Goal: Information Seeking & Learning: Understand process/instructions

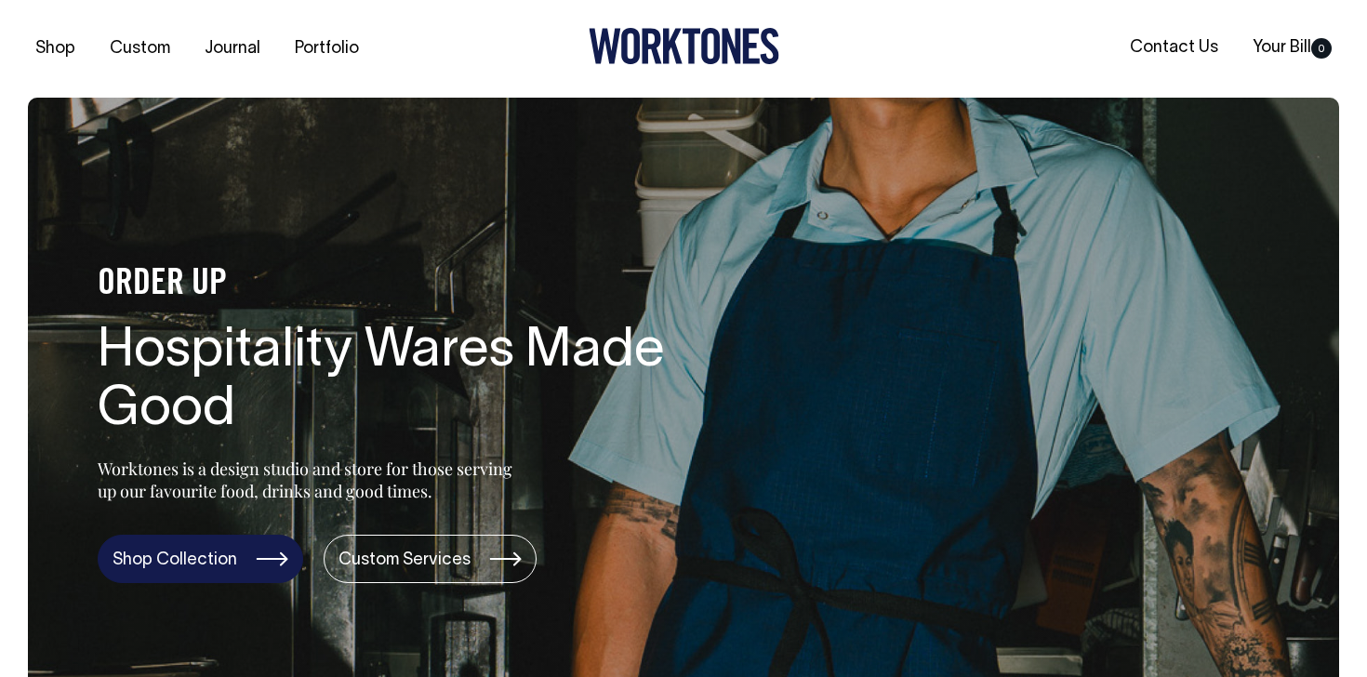
click at [269, 543] on link "Shop Collection" at bounding box center [201, 559] width 206 height 48
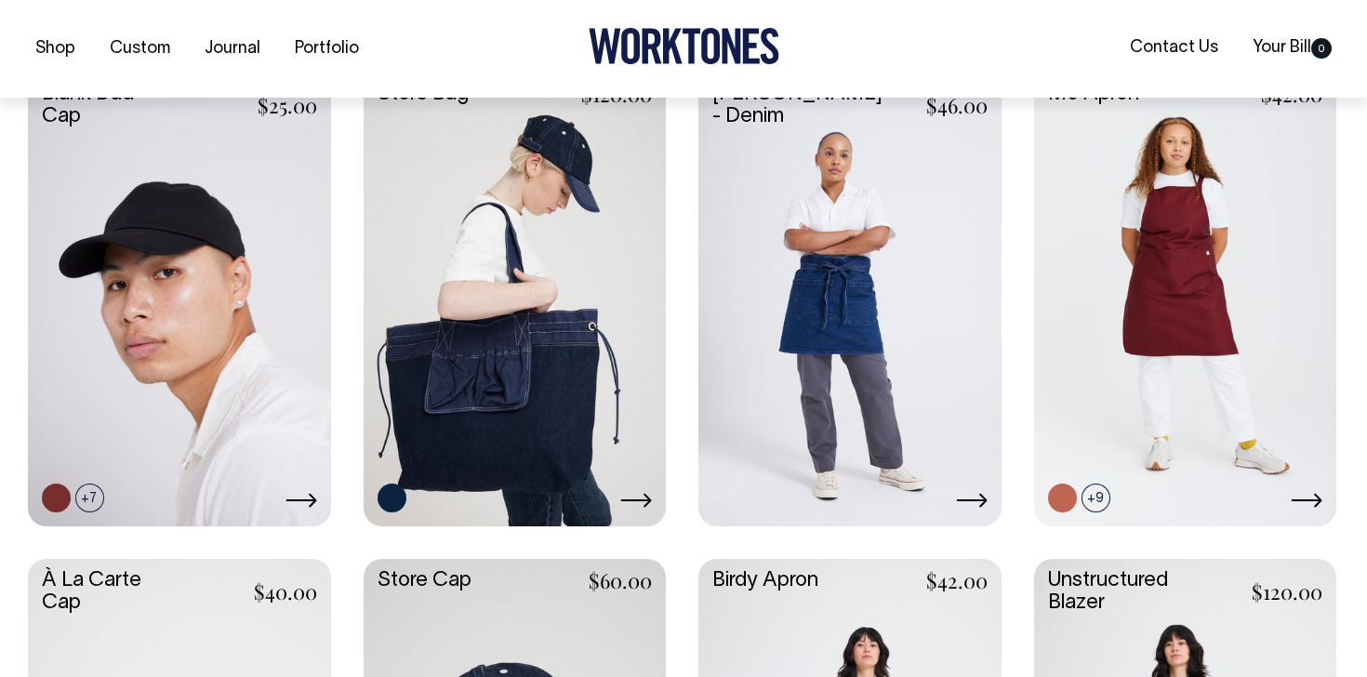
scroll to position [478, 0]
click at [643, 498] on icon at bounding box center [636, 499] width 32 height 15
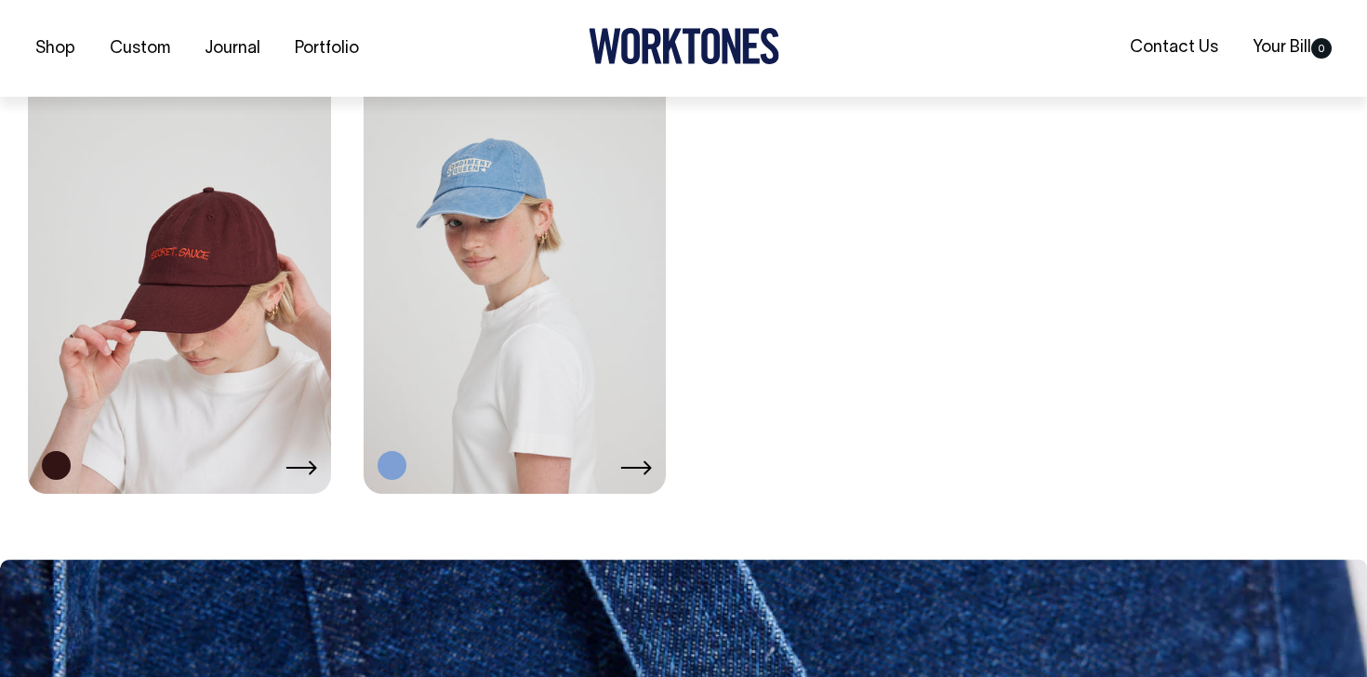
scroll to position [3430, 0]
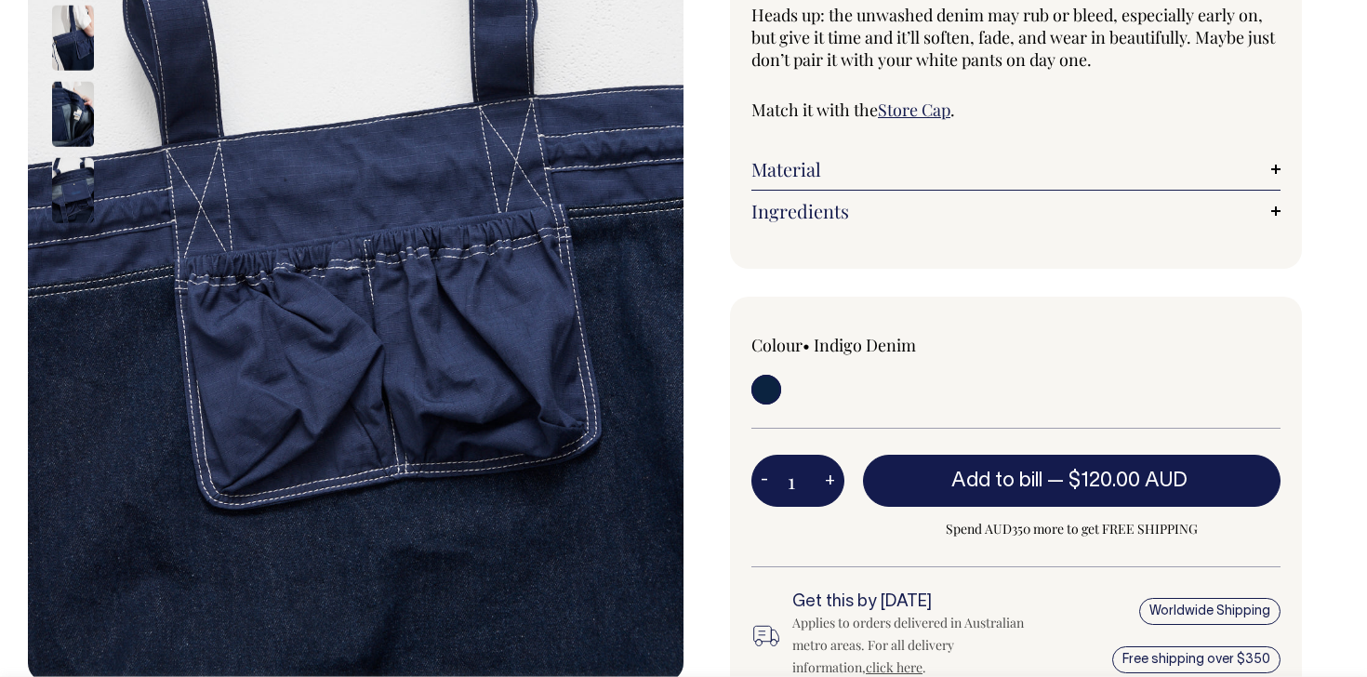
scroll to position [398, 0]
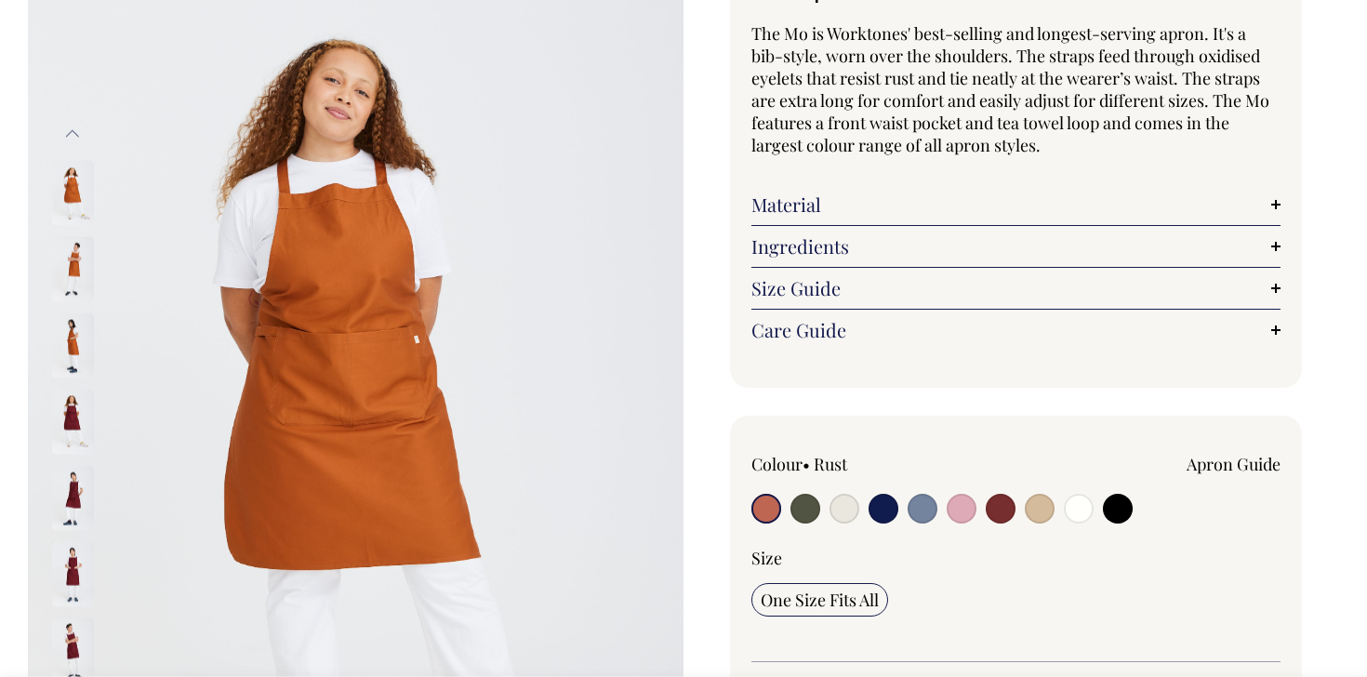
click at [970, 512] on input "radio" at bounding box center [962, 509] width 30 height 30
radio input "true"
select select "Pink"
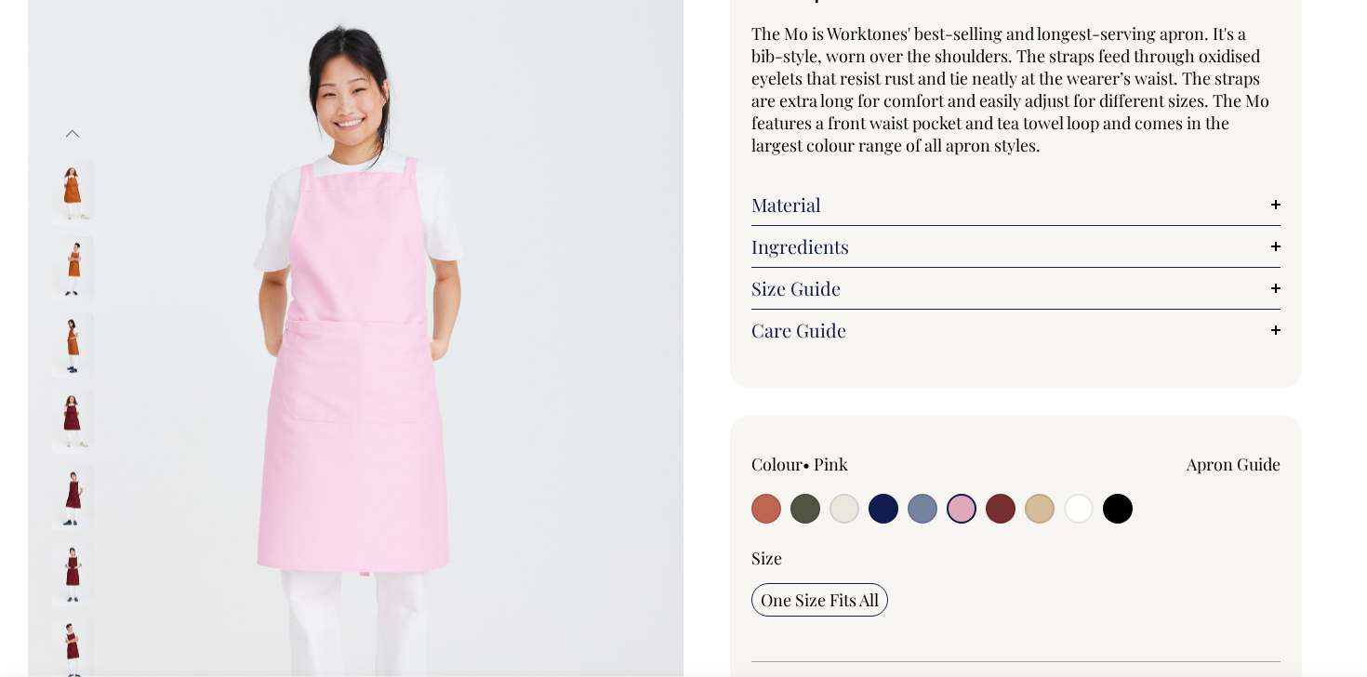
scroll to position [168, 0]
click at [847, 509] on input "radio" at bounding box center [845, 508] width 30 height 30
radio input "true"
select select "Natural"
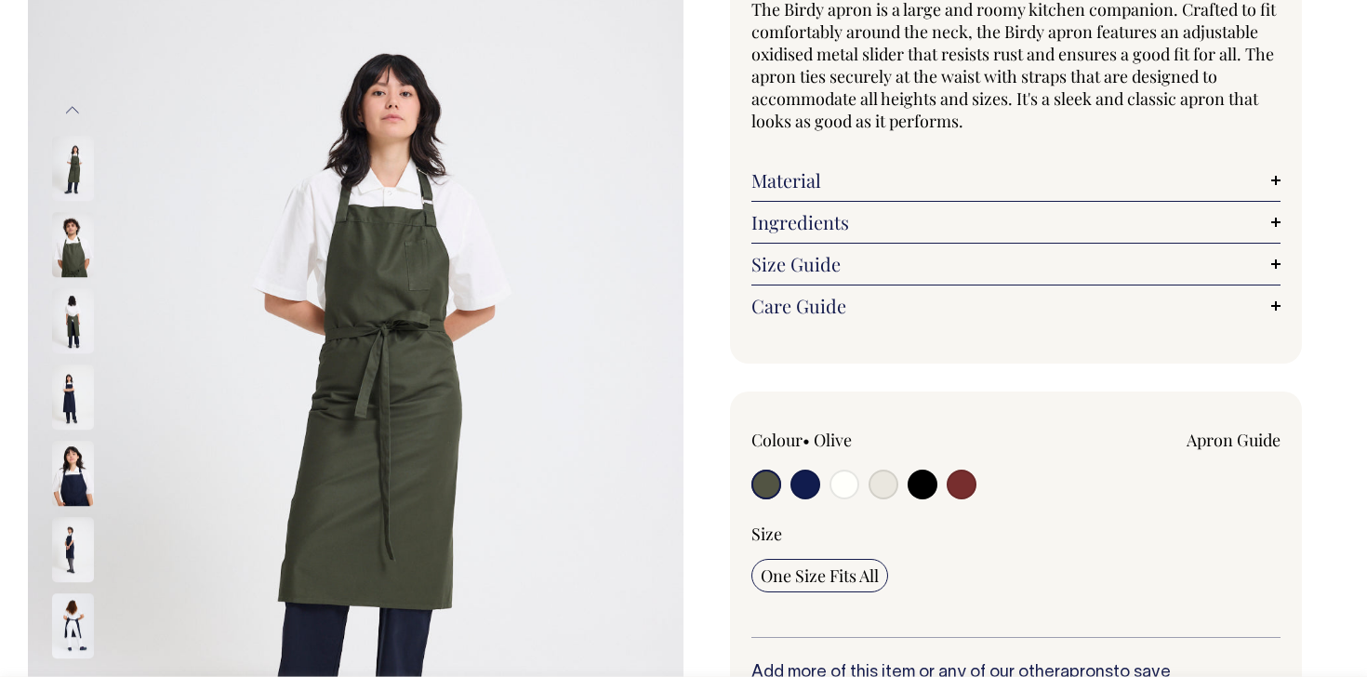
scroll to position [193, 0]
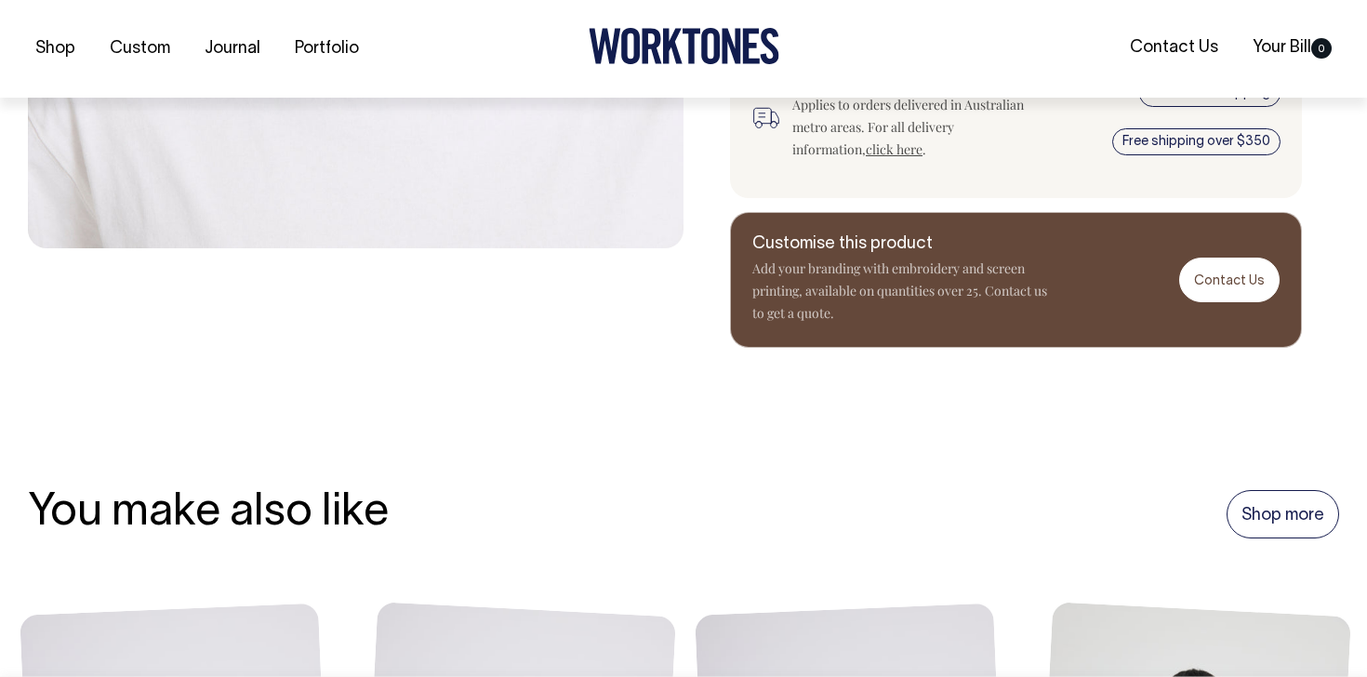
scroll to position [834, 0]
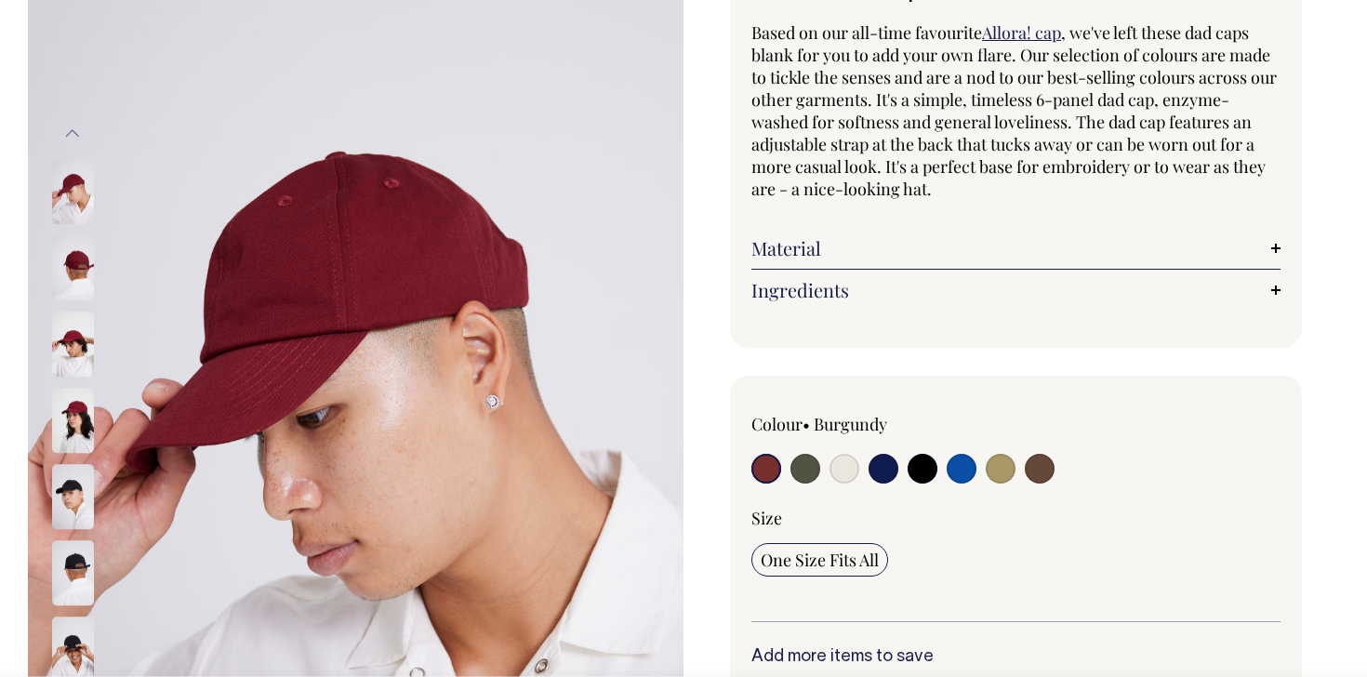
scroll to position [169, 0]
click at [809, 477] on input "radio" at bounding box center [805, 468] width 30 height 30
radio input "true"
select select "Olive"
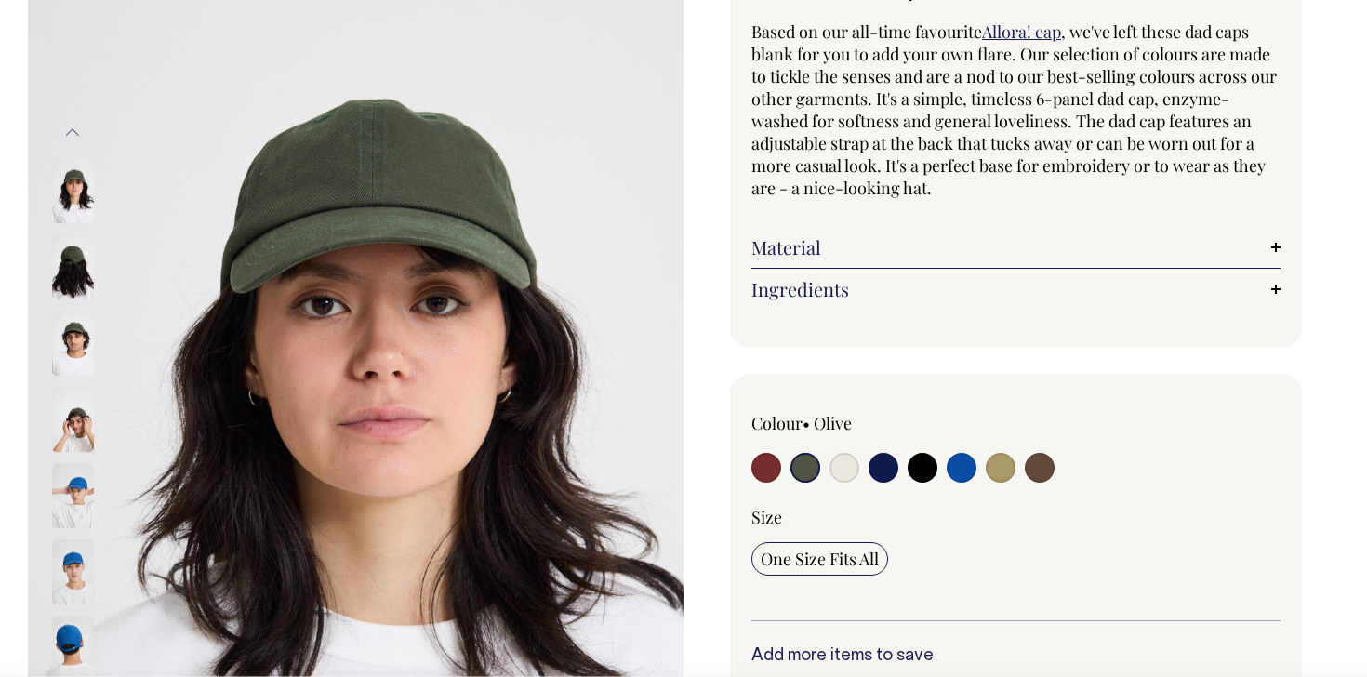
click at [846, 474] on input "radio" at bounding box center [845, 468] width 30 height 30
radio input "true"
select select "Natural"
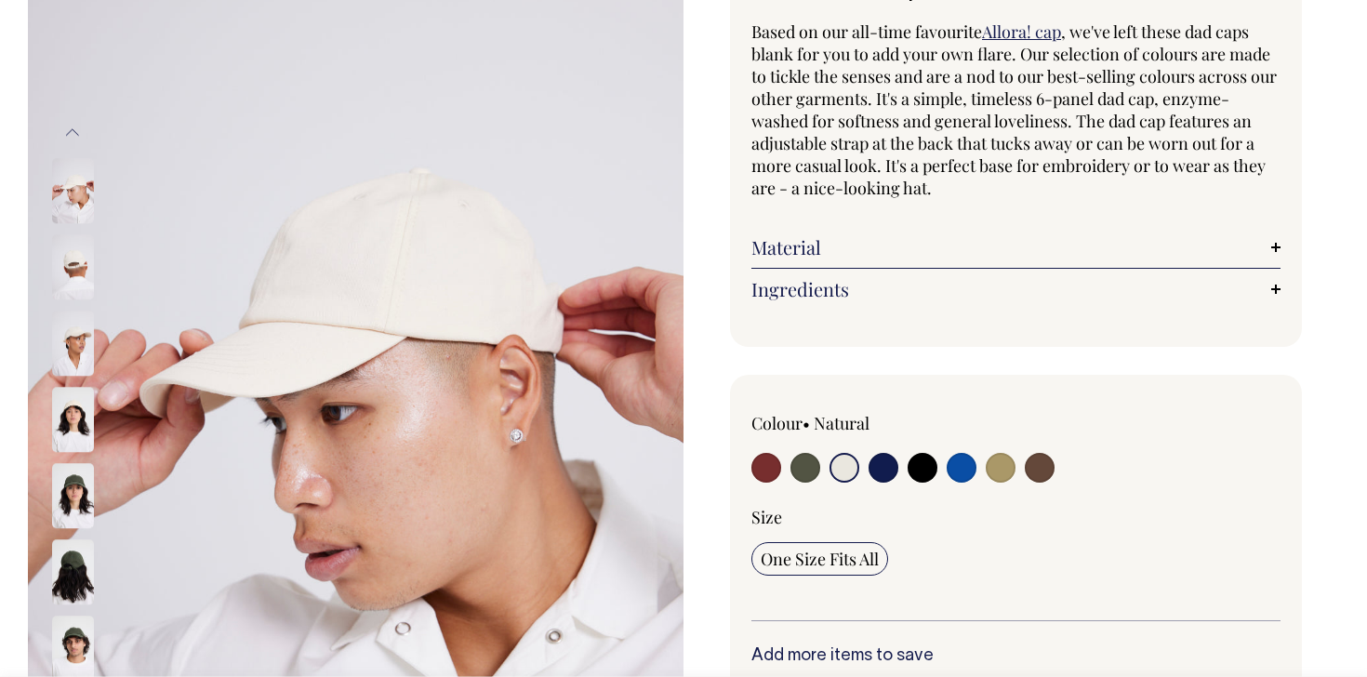
click at [890, 466] on input "radio" at bounding box center [884, 468] width 30 height 30
radio input "true"
select select "Dark Navy"
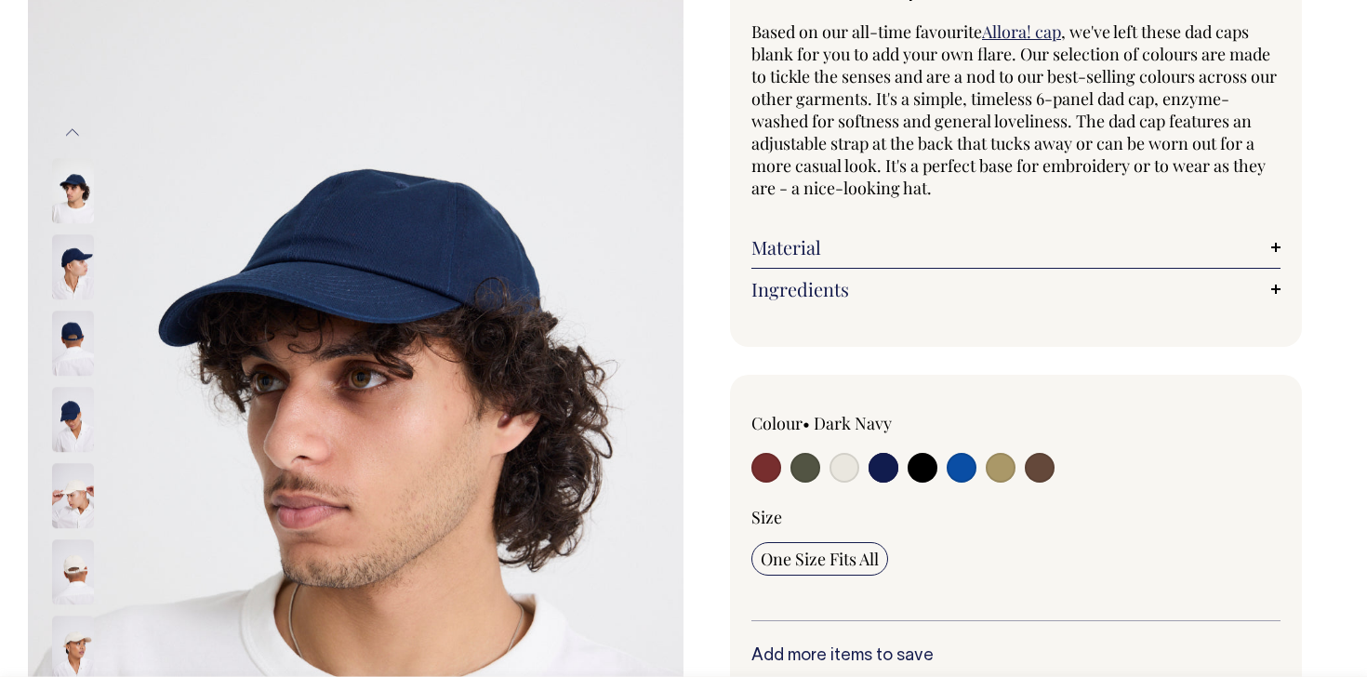
click at [923, 470] on input "radio" at bounding box center [923, 468] width 30 height 30
radio input "true"
select select "Black"
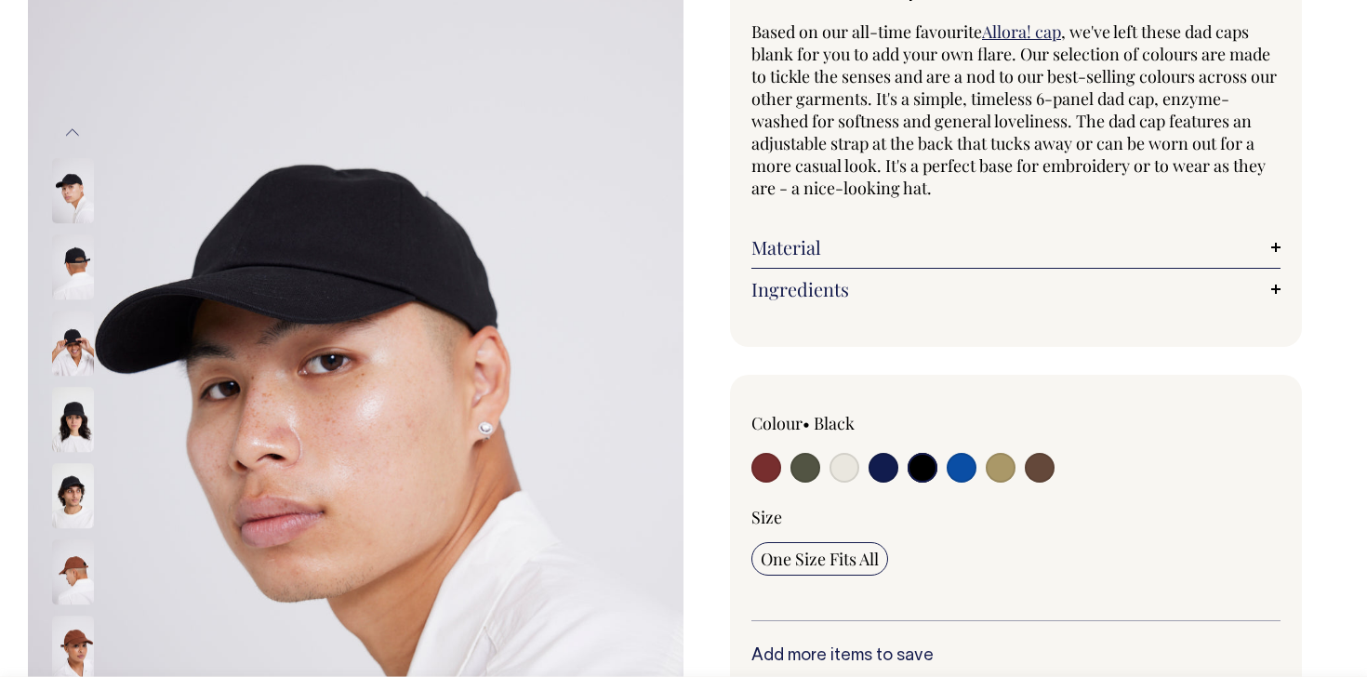
click at [963, 472] on input "radio" at bounding box center [962, 468] width 30 height 30
radio input "true"
select select "Worker Blue"
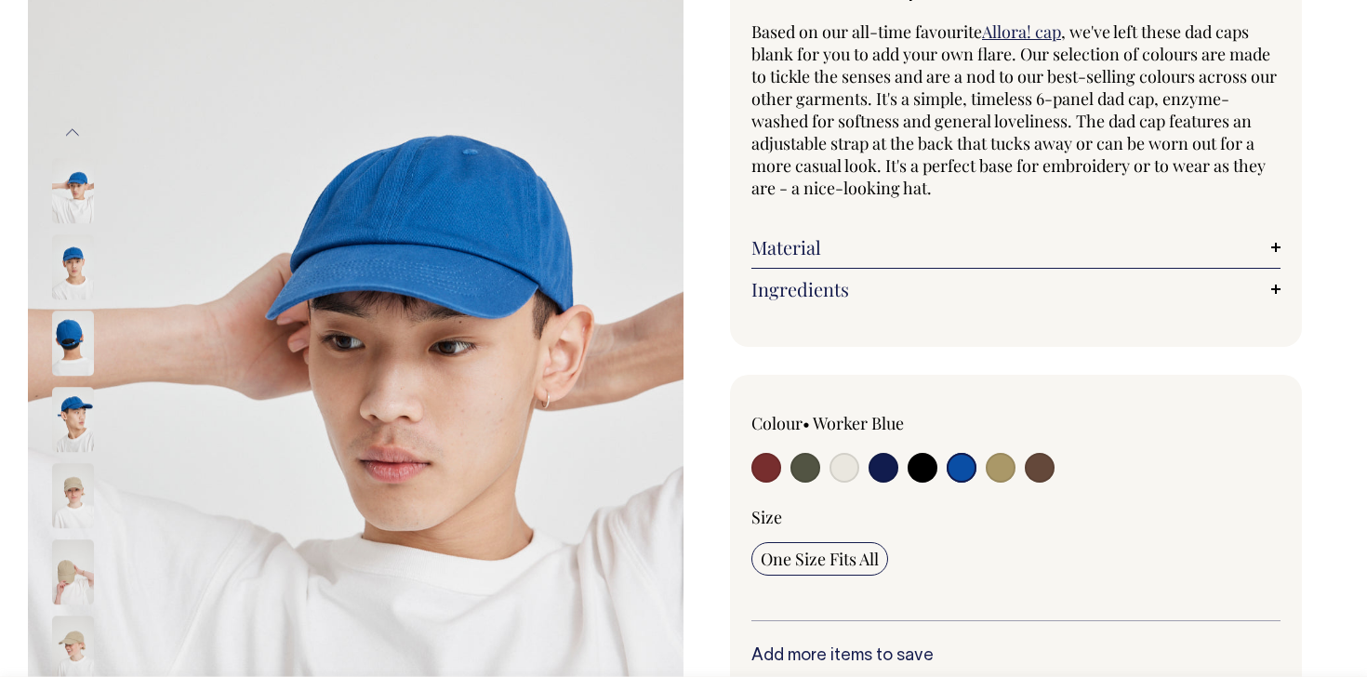
click at [1010, 471] on input "radio" at bounding box center [1001, 468] width 30 height 30
radio input "true"
select select "Washed Khaki"
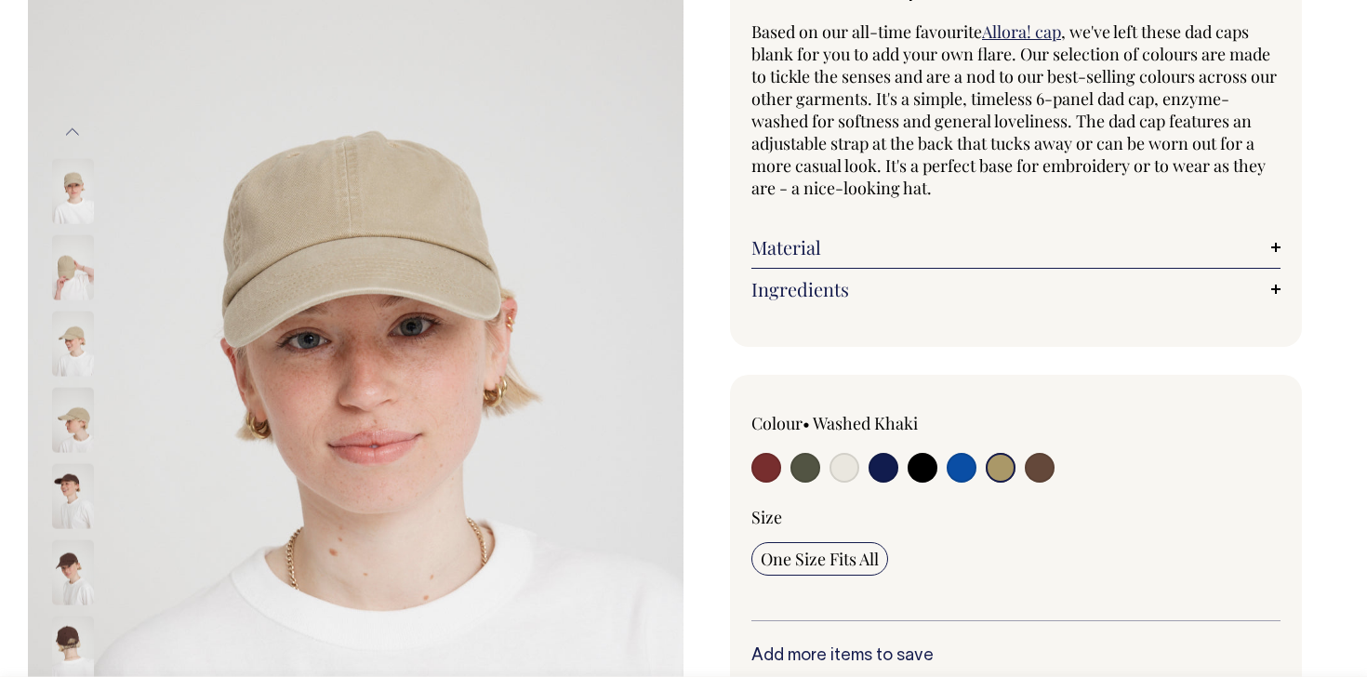
click at [849, 468] on input "radio" at bounding box center [845, 468] width 30 height 30
radio input "true"
select select "Natural"
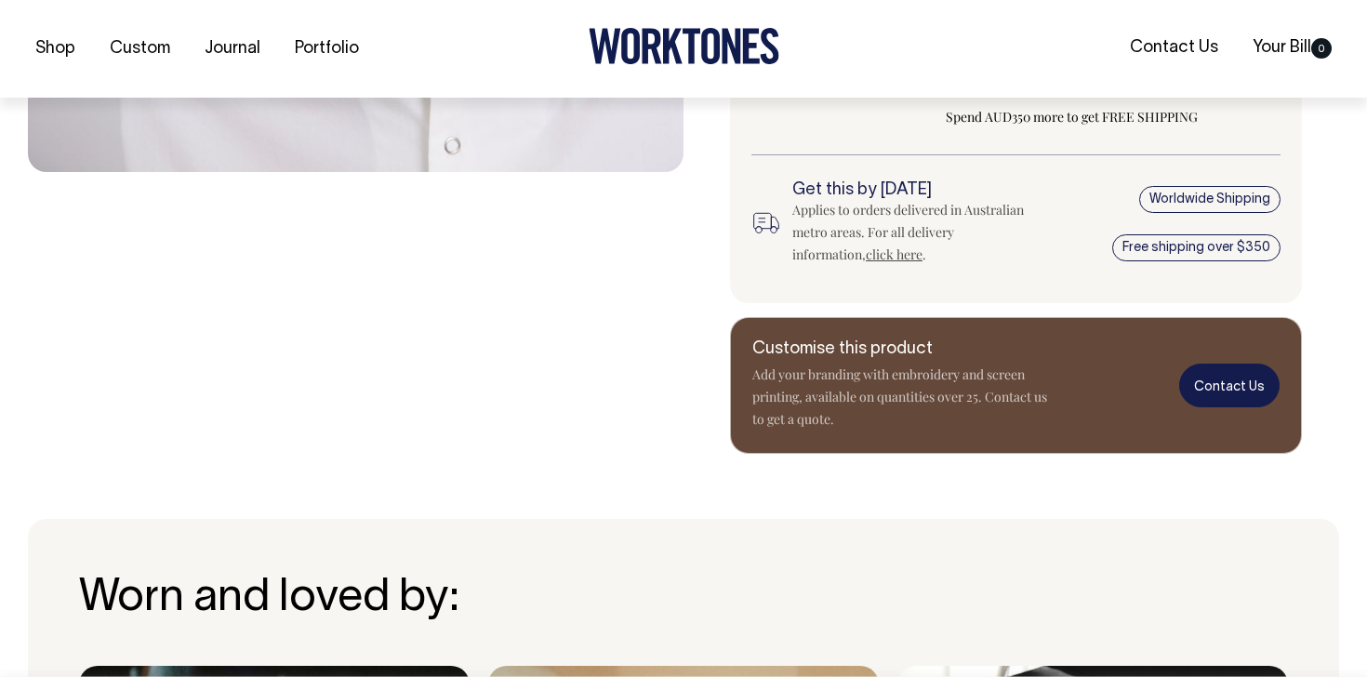
click at [1221, 394] on link "Contact Us" at bounding box center [1229, 386] width 100 height 44
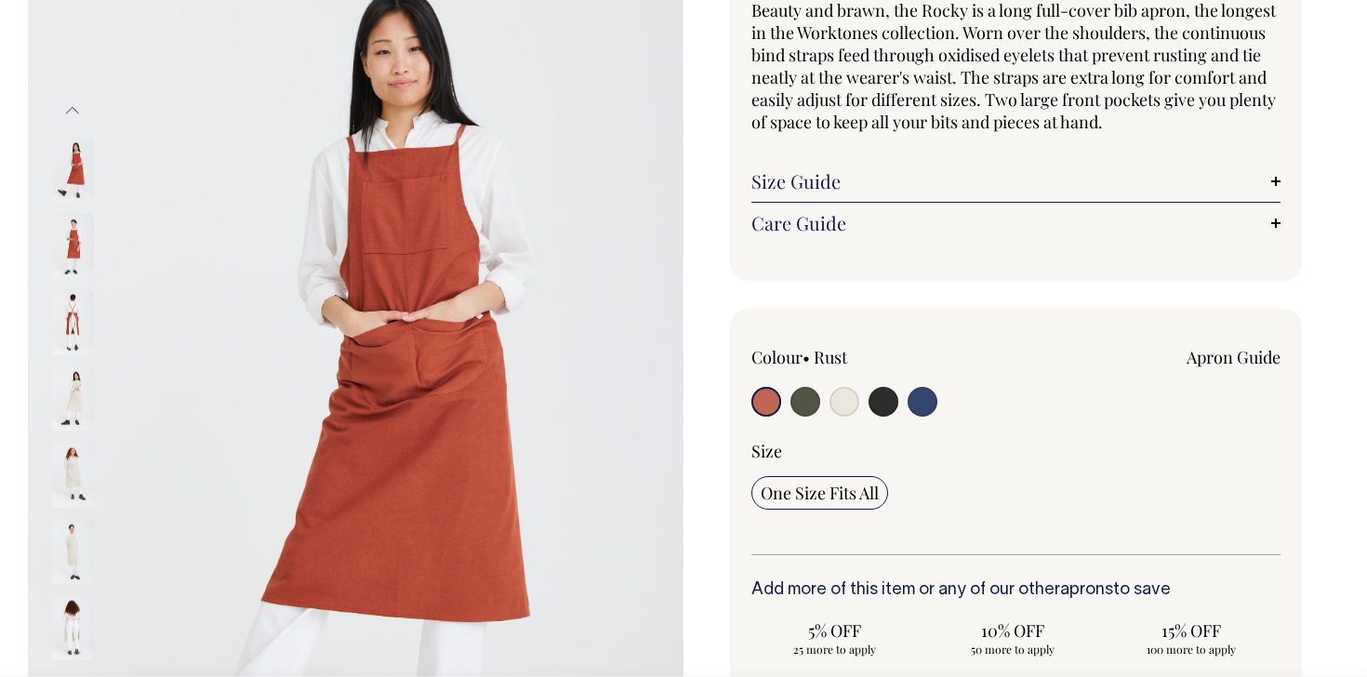
scroll to position [192, 0]
click at [842, 376] on div "Colour • Rust" at bounding box center [857, 382] width 212 height 75
click at [843, 393] on input "radio" at bounding box center [845, 401] width 30 height 30
radio input "true"
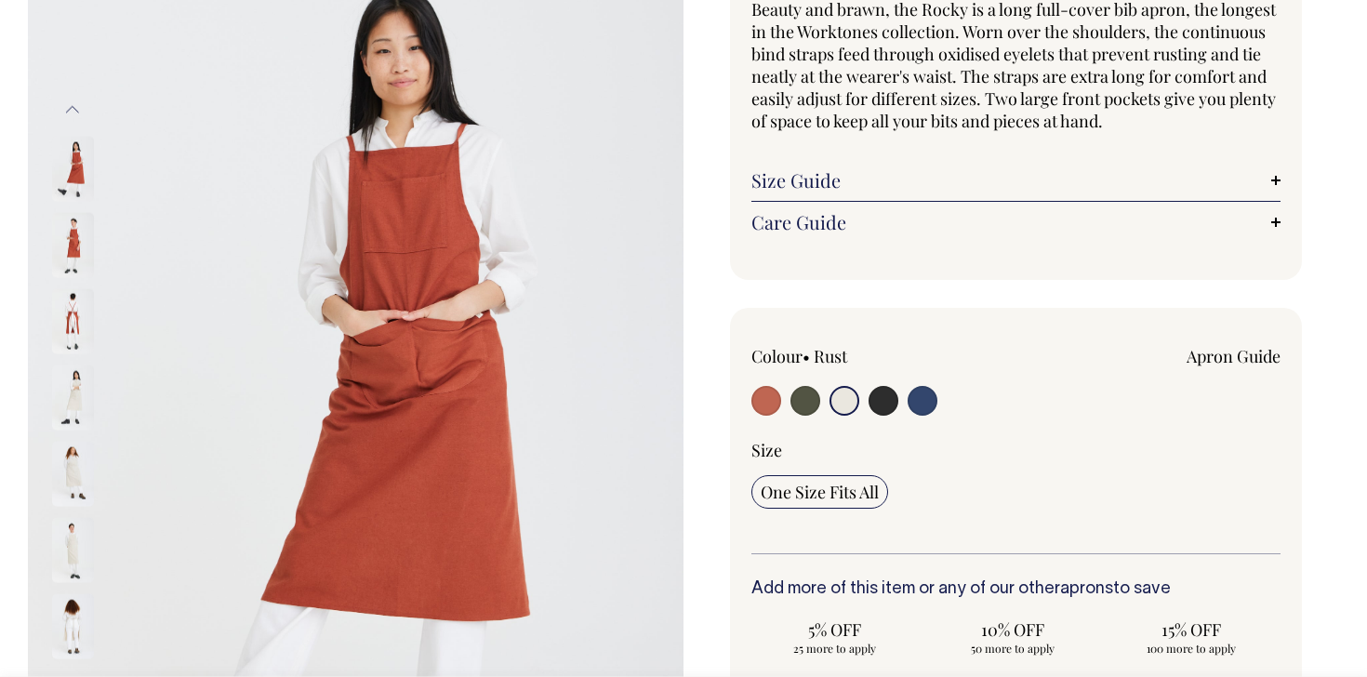
select select "Natural"
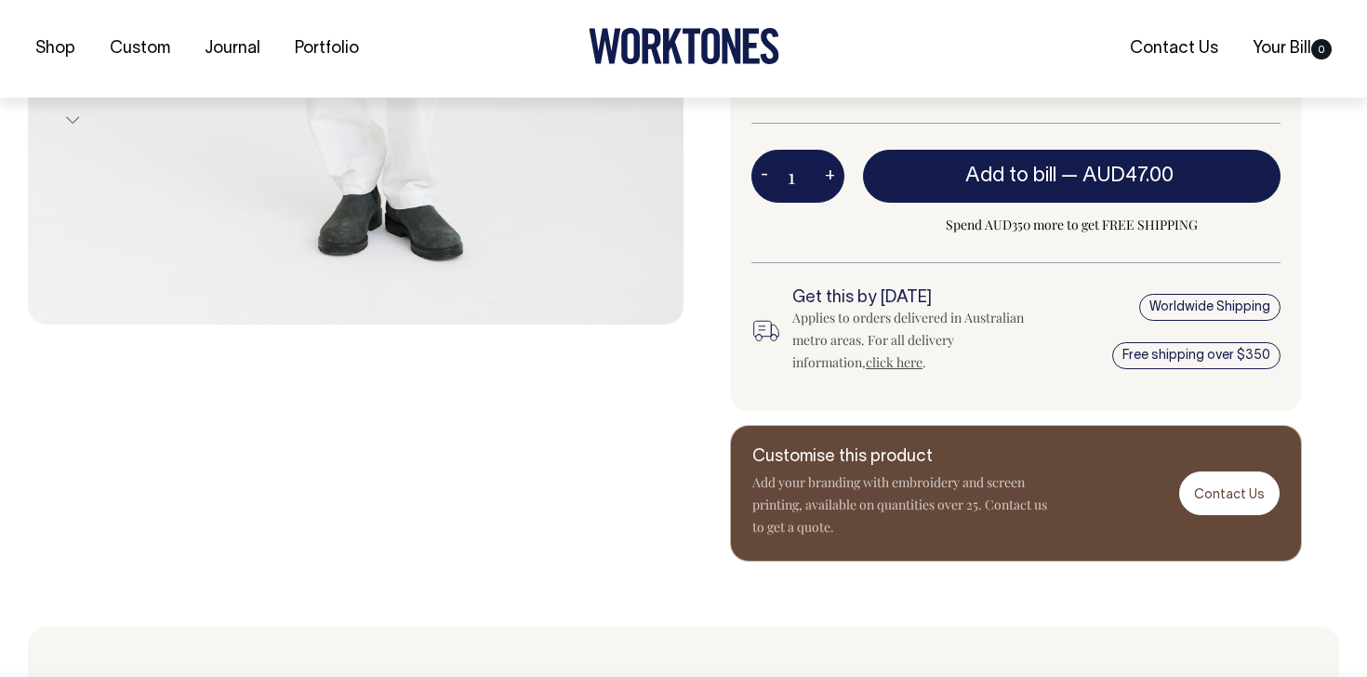
scroll to position [757, 0]
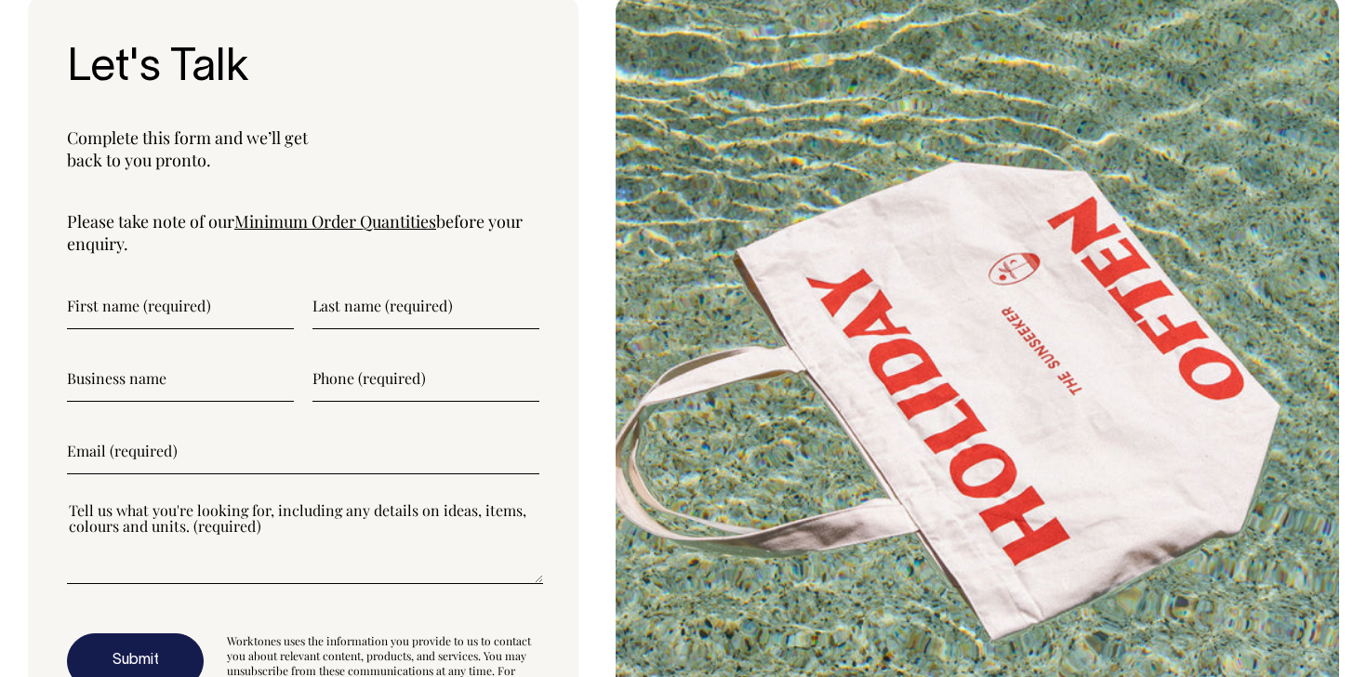
click at [397, 218] on link "Minimum Order Quantities" at bounding box center [335, 221] width 202 height 22
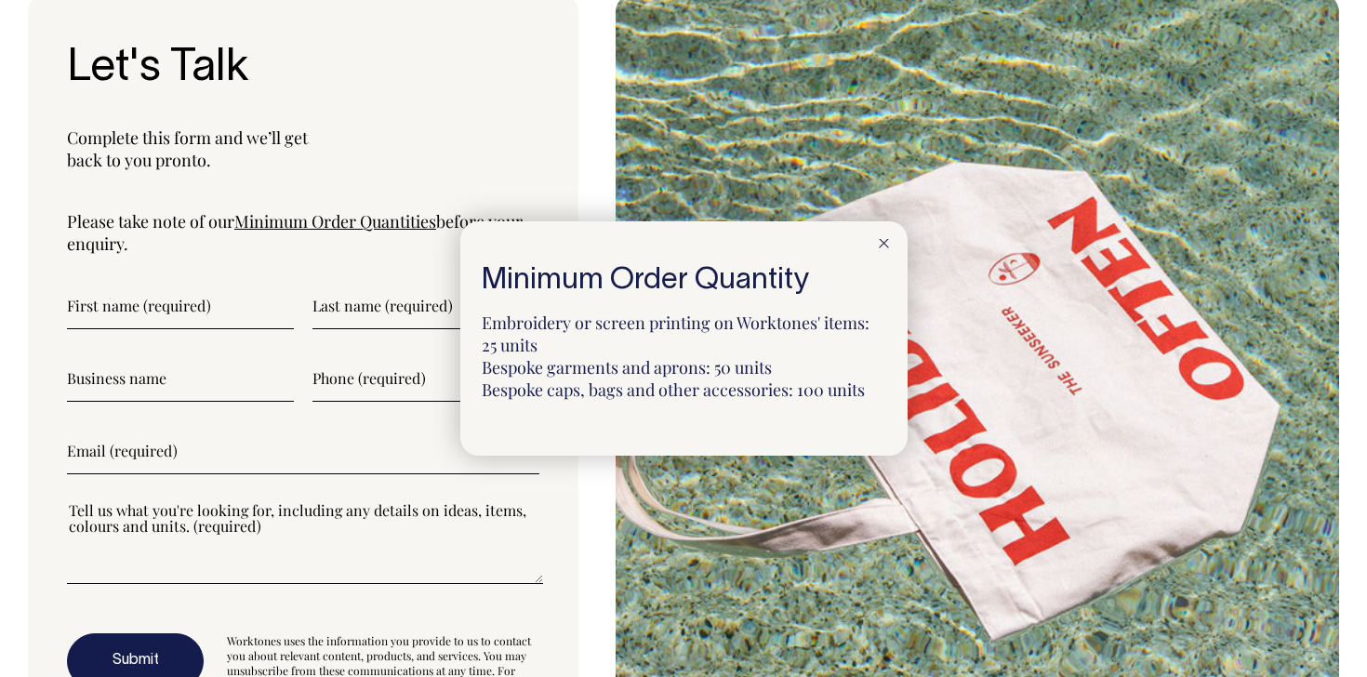
click at [472, 154] on div at bounding box center [683, 338] width 1367 height 677
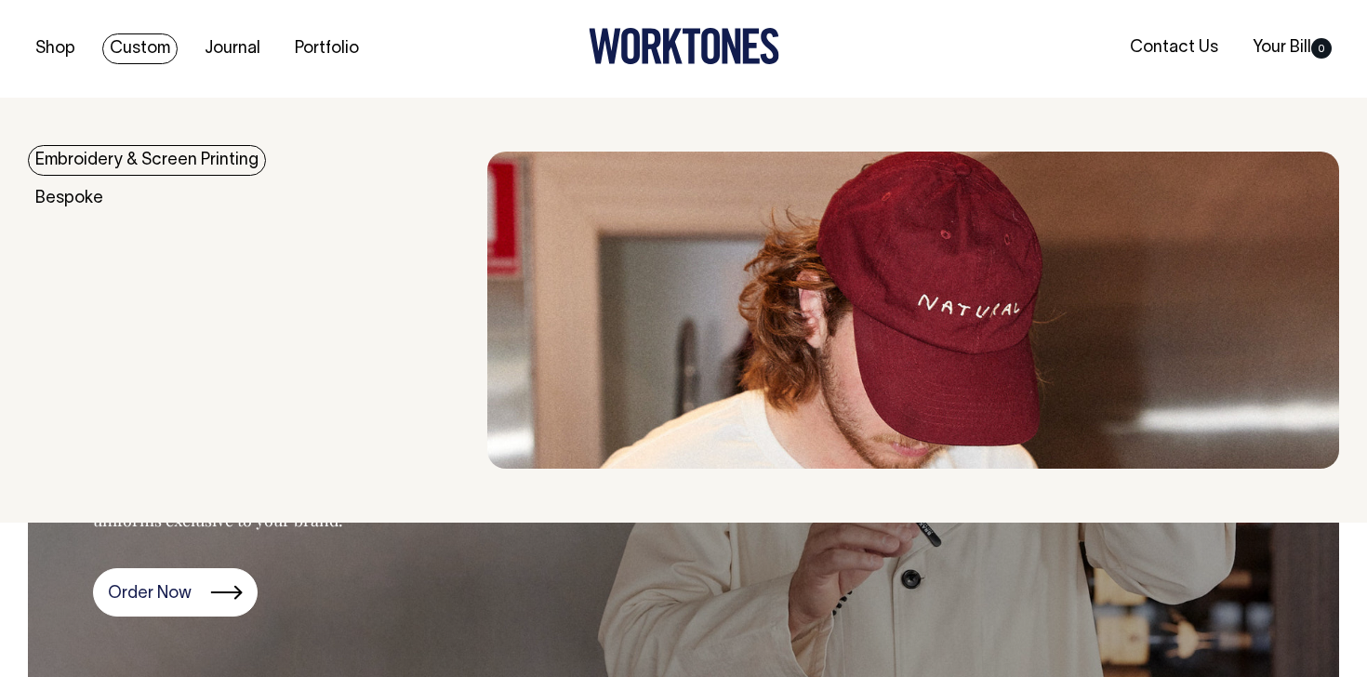
click at [121, 45] on link "Custom" at bounding box center [139, 48] width 75 height 31
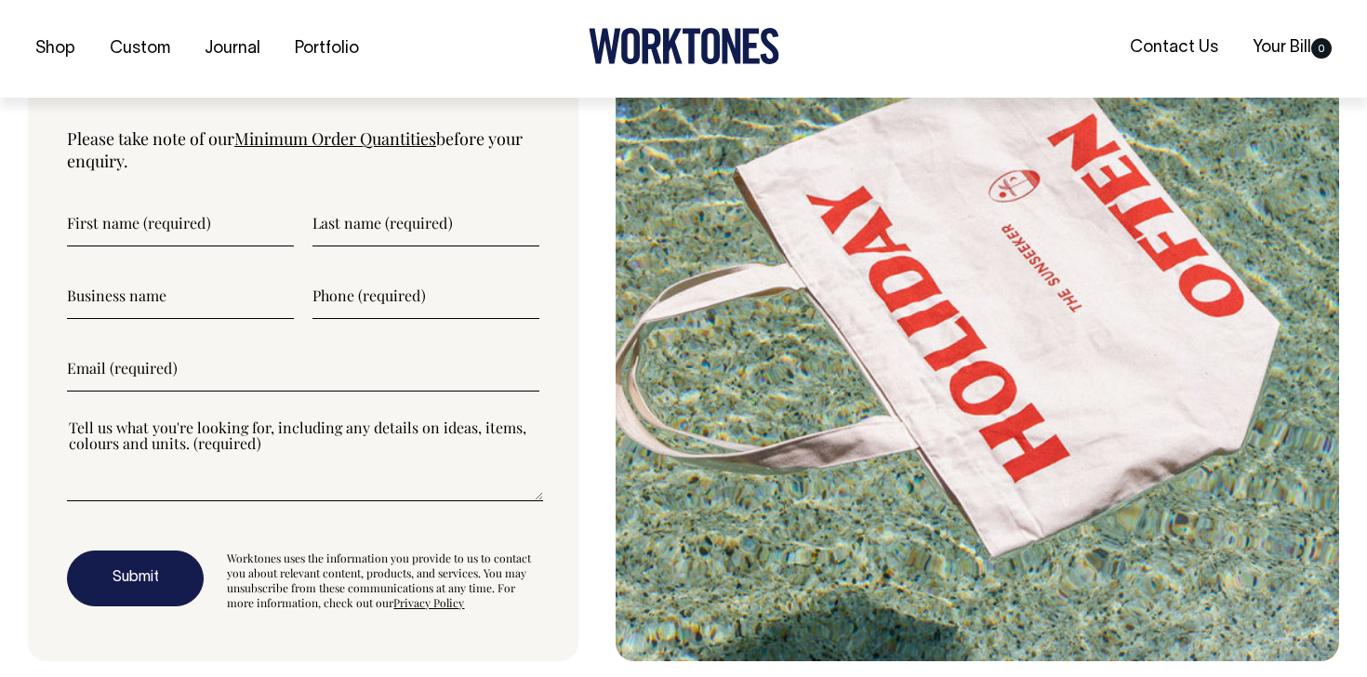
click at [943, 403] on img at bounding box center [978, 286] width 724 height 750
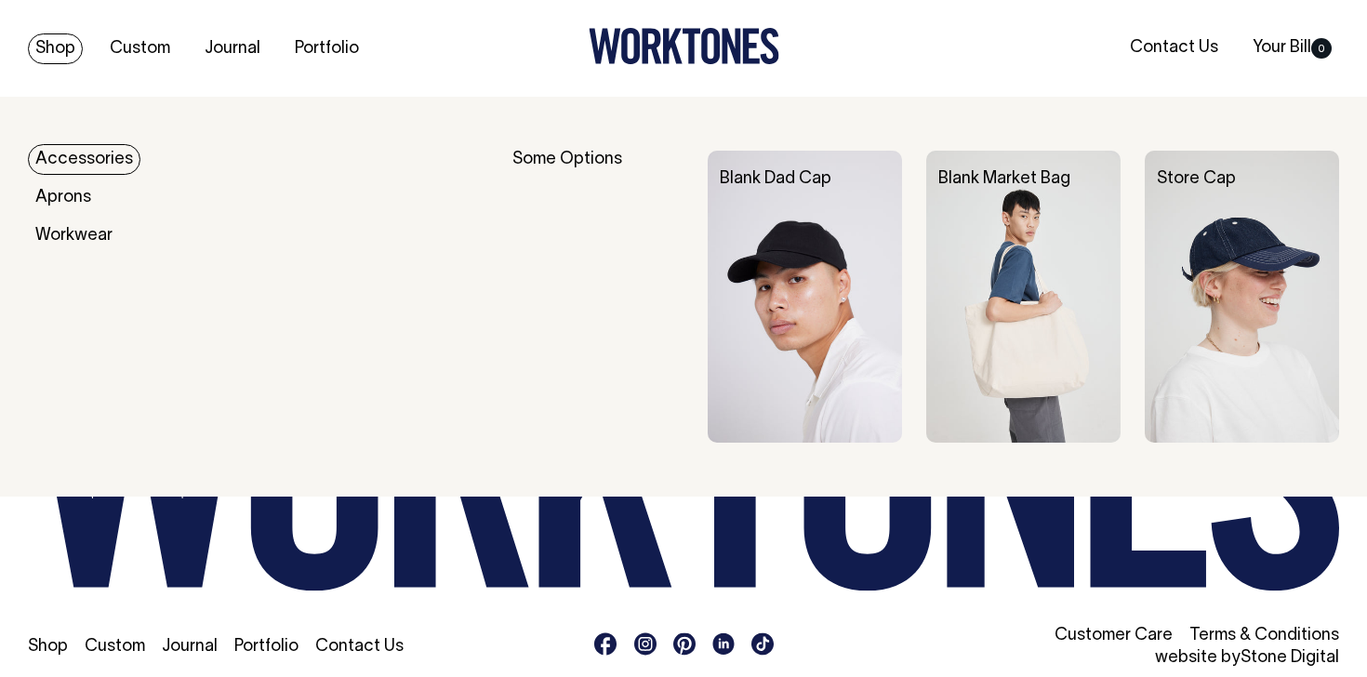
scroll to position [7868, 0]
click at [91, 161] on link "Accessories" at bounding box center [84, 159] width 113 height 31
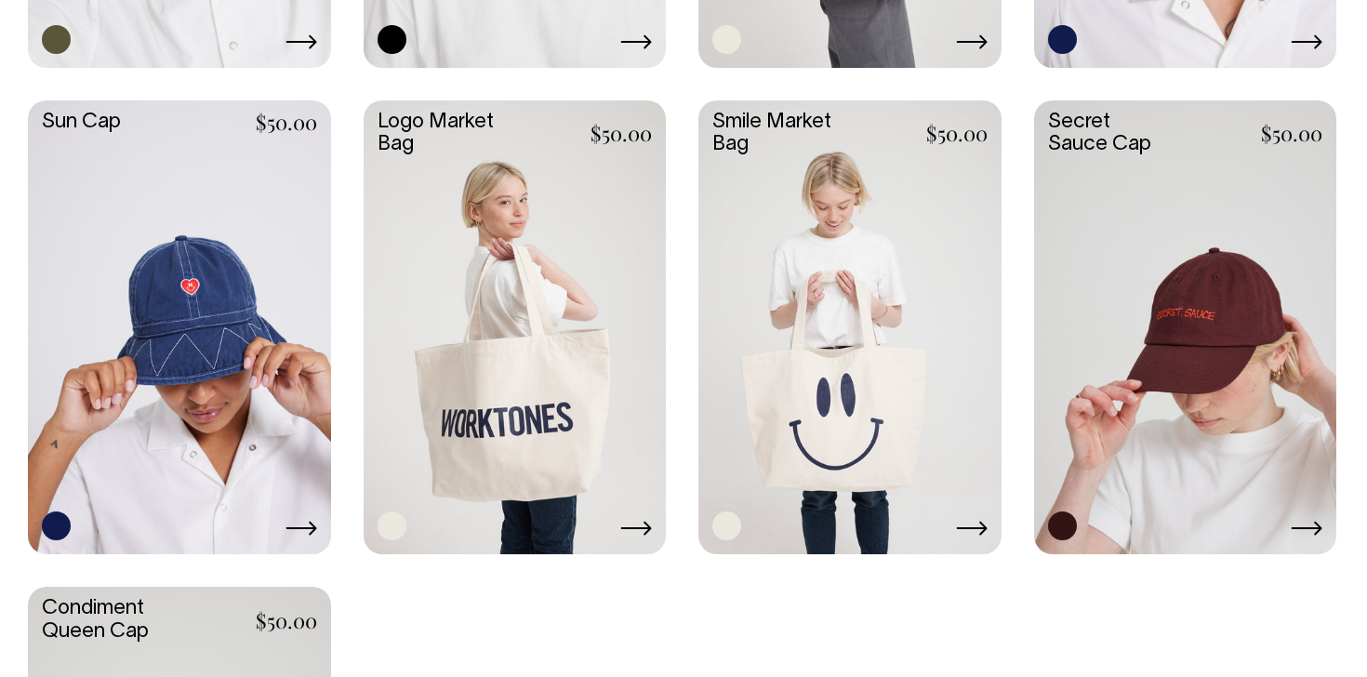
click at [554, 339] on link at bounding box center [515, 325] width 303 height 450
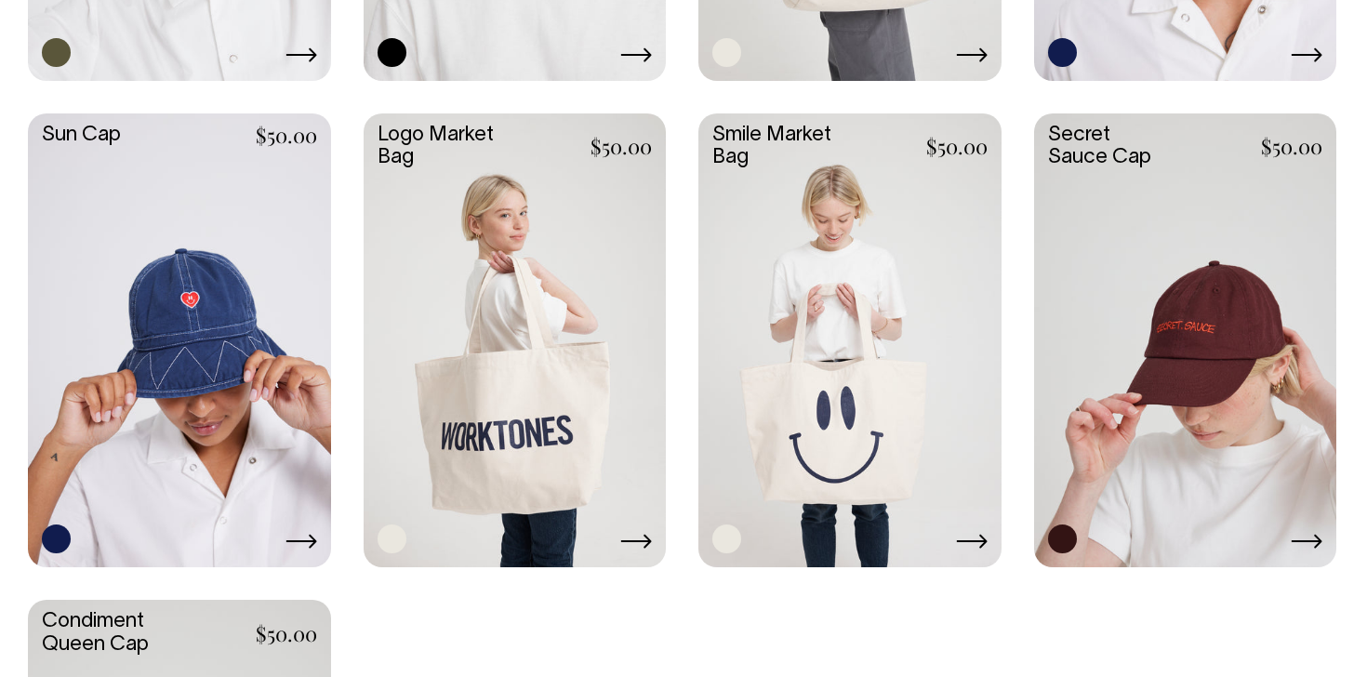
scroll to position [1428, 0]
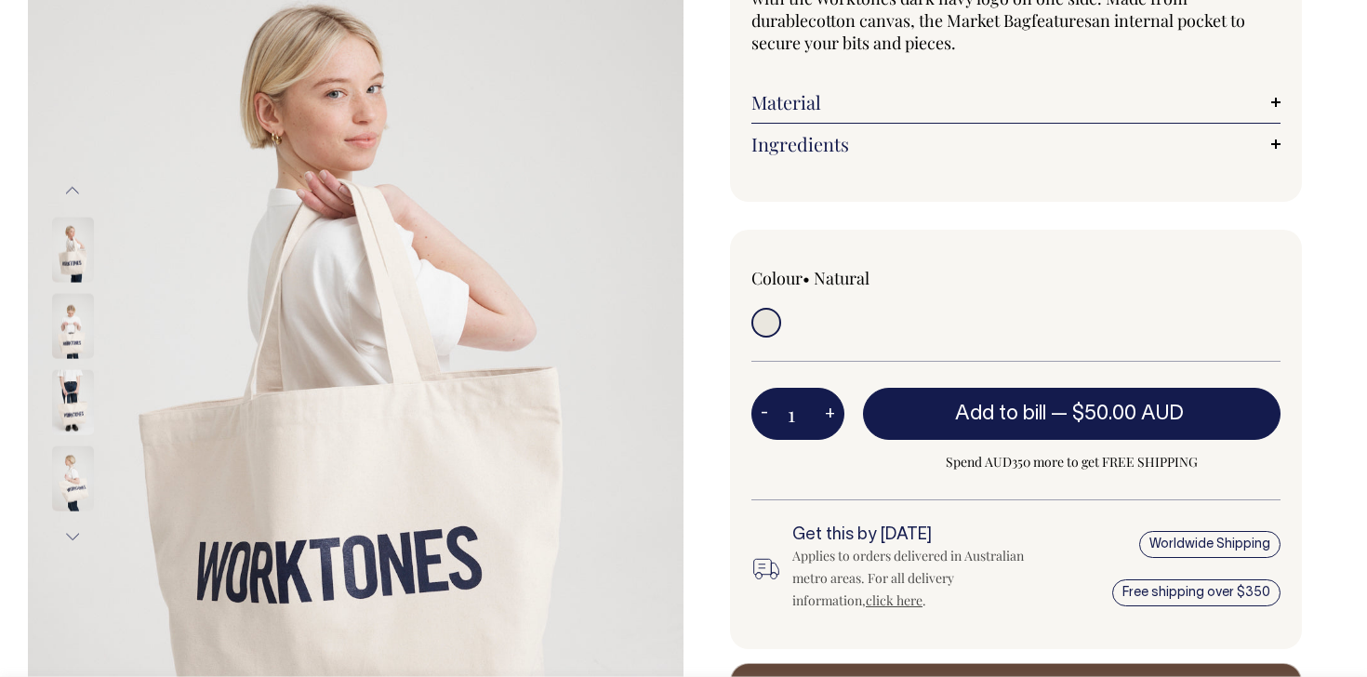
scroll to position [226, 0]
click at [68, 312] on img at bounding box center [73, 324] width 42 height 65
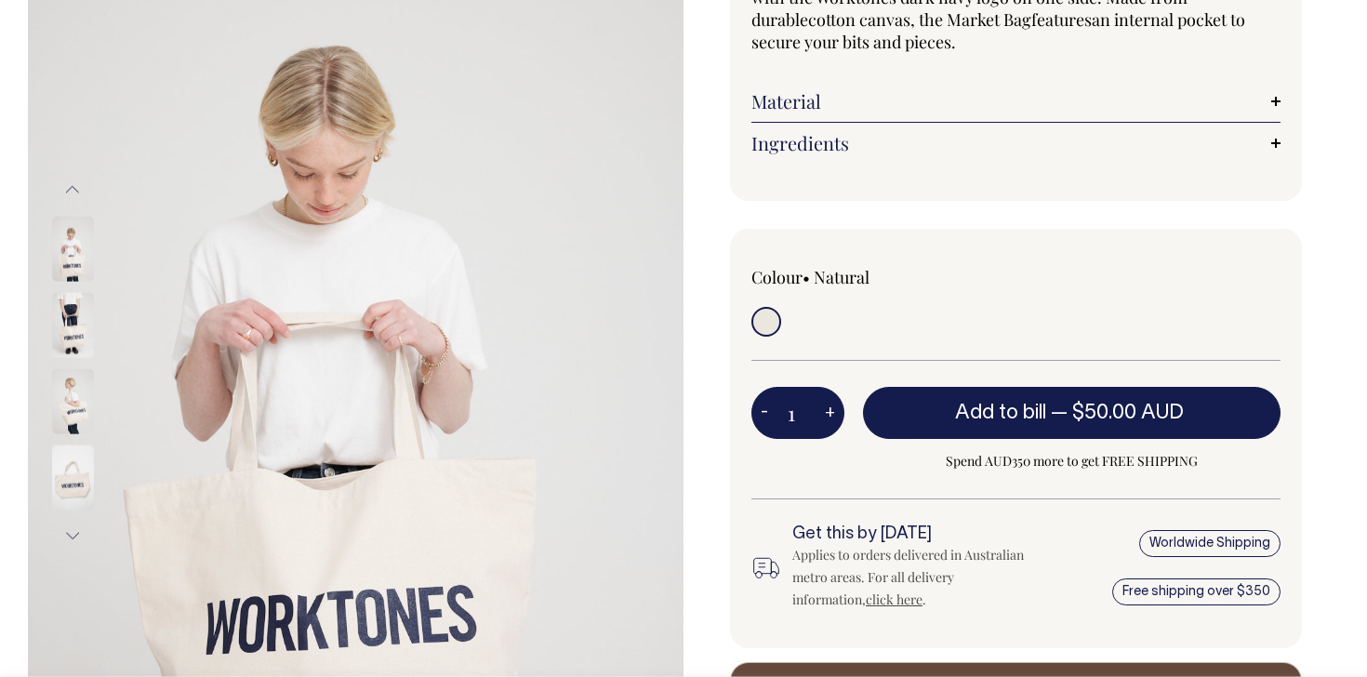
click at [72, 392] on img at bounding box center [73, 400] width 42 height 65
